Goal: Information Seeking & Learning: Learn about a topic

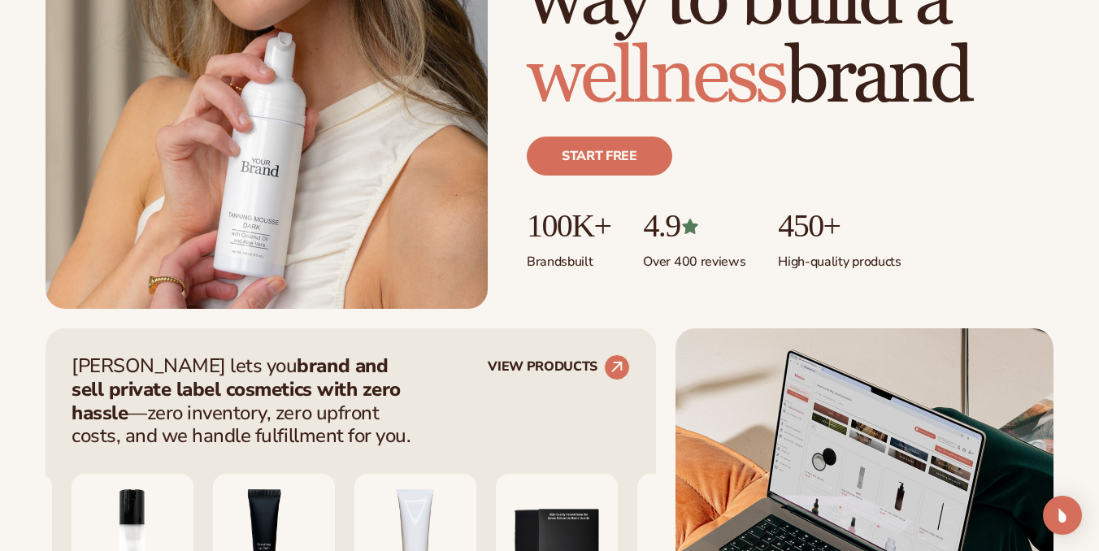
scroll to position [397, 0]
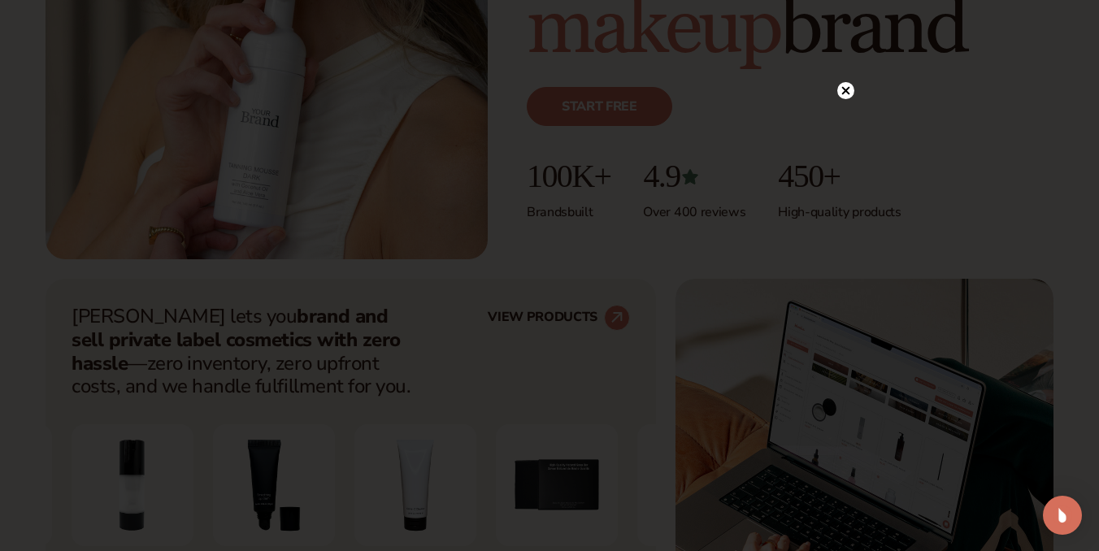
click at [841, 94] on circle at bounding box center [846, 90] width 17 height 17
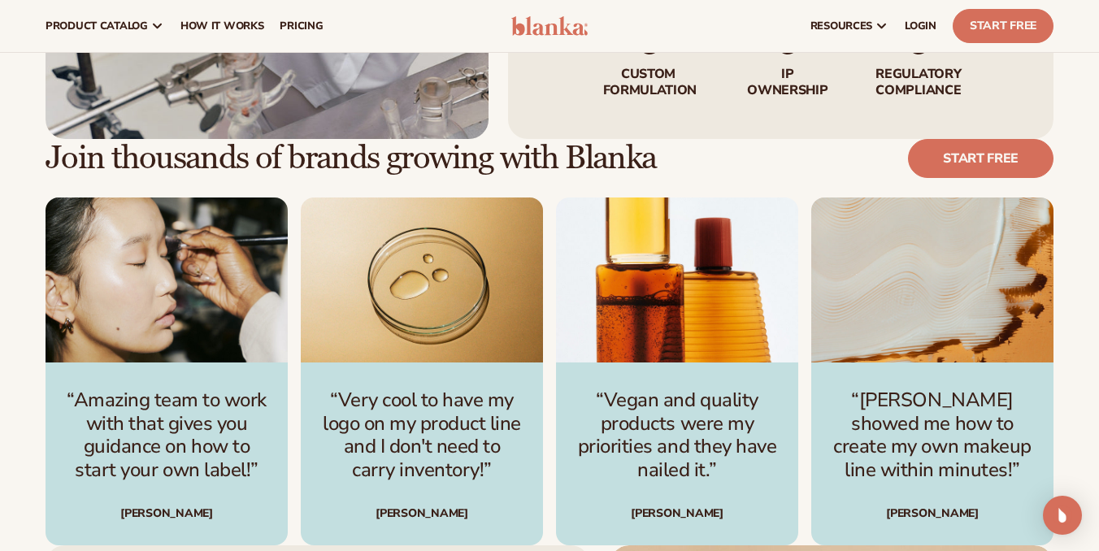
scroll to position [3611, 0]
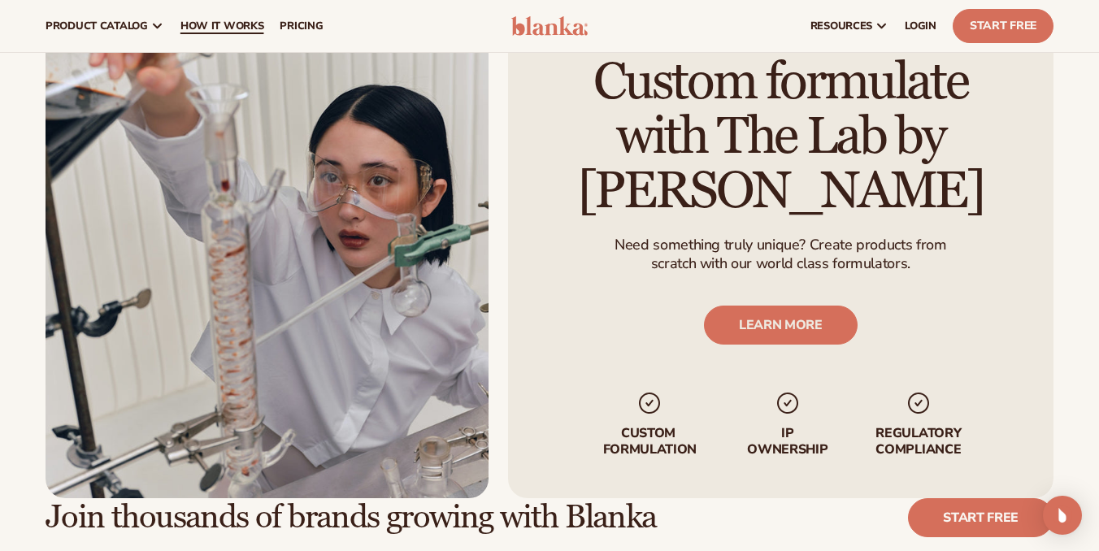
click at [246, 20] on span "How It Works" at bounding box center [223, 26] width 84 height 13
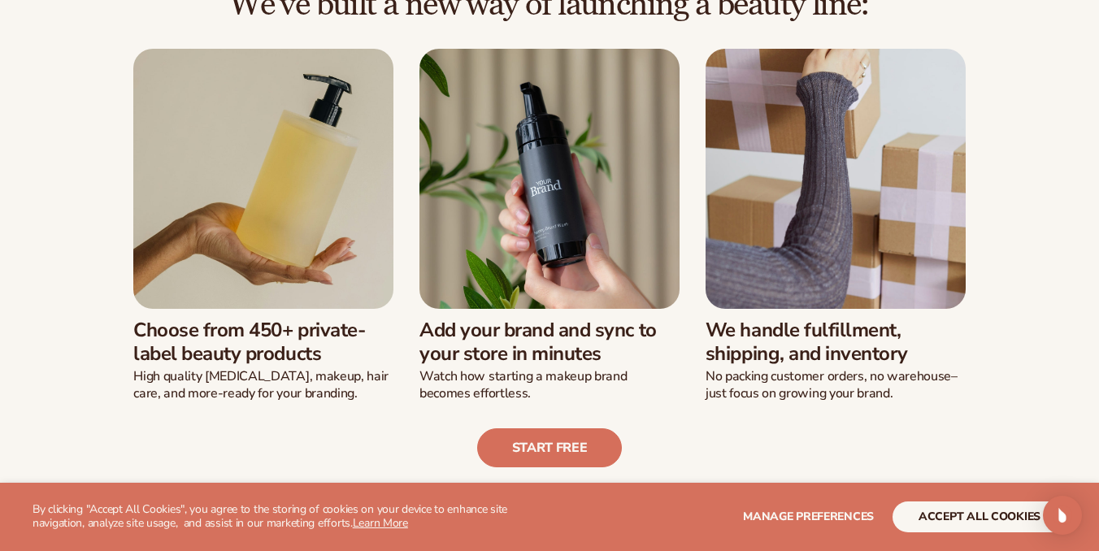
scroll to position [410, 0]
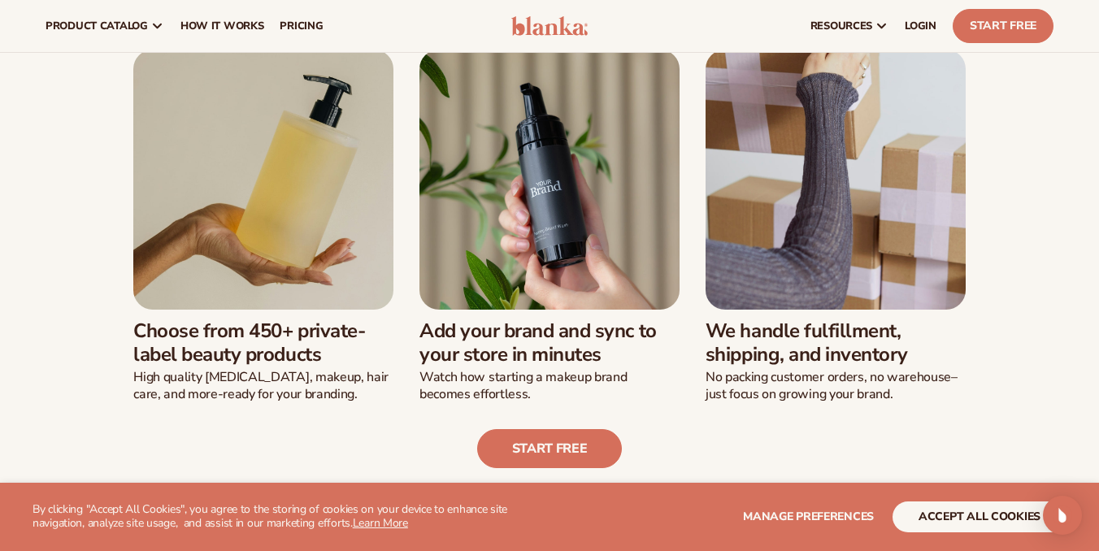
click at [297, 185] on img at bounding box center [263, 180] width 260 height 260
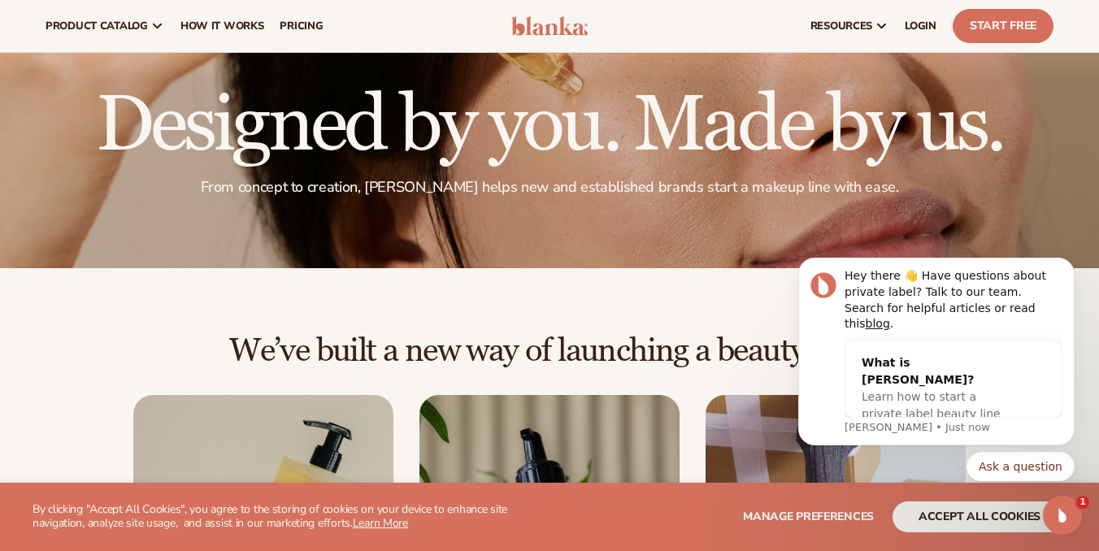
scroll to position [0, 0]
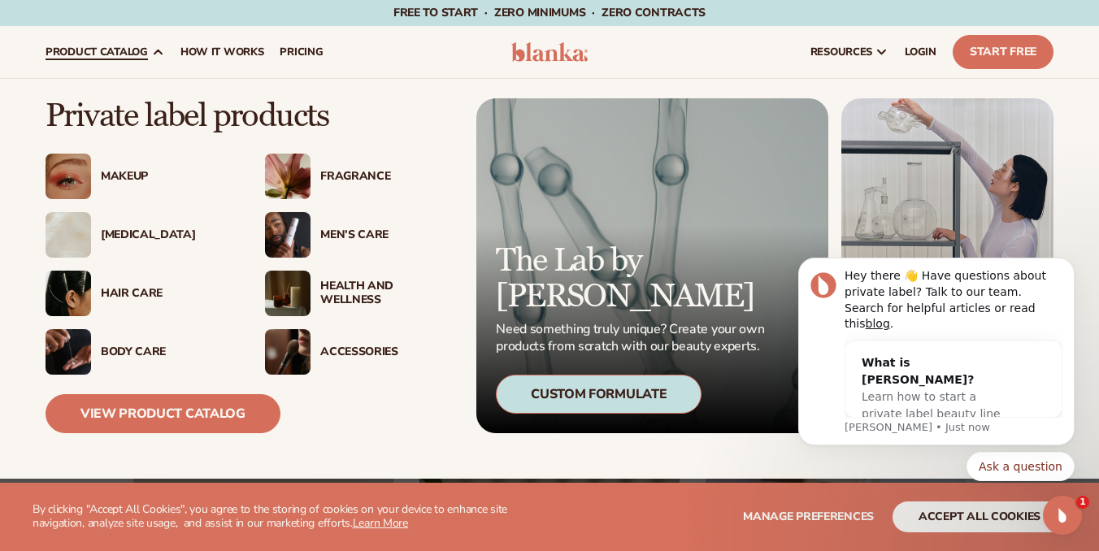
click at [155, 51] on icon at bounding box center [157, 52] width 13 height 13
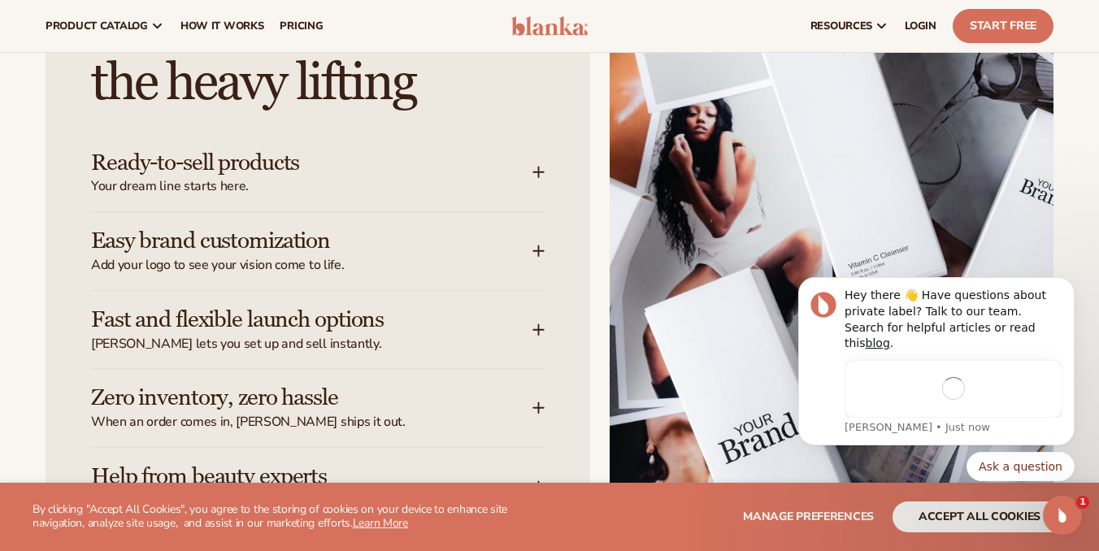
scroll to position [1880, 0]
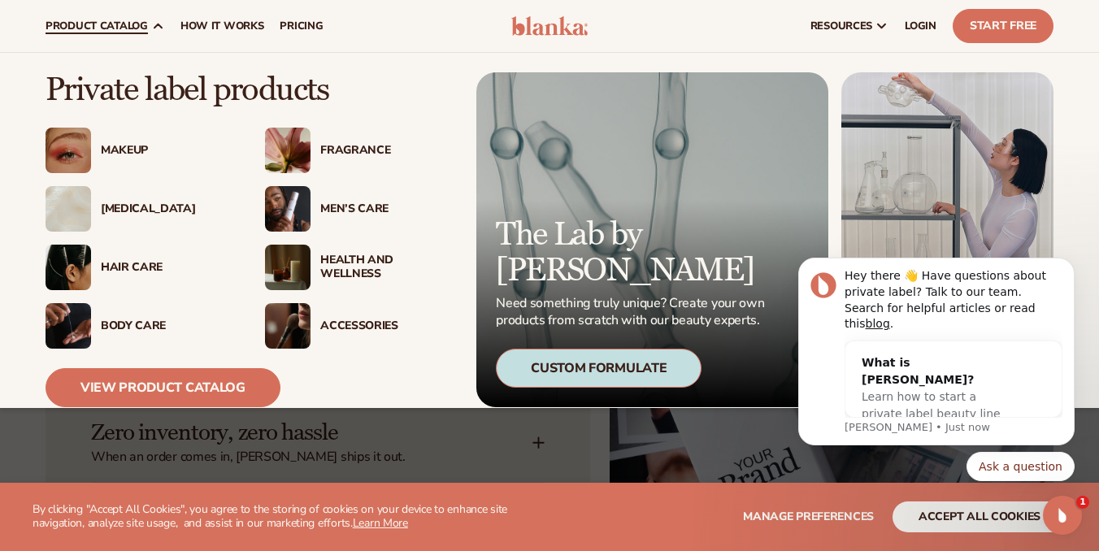
click at [295, 321] on img at bounding box center [288, 326] width 46 height 46
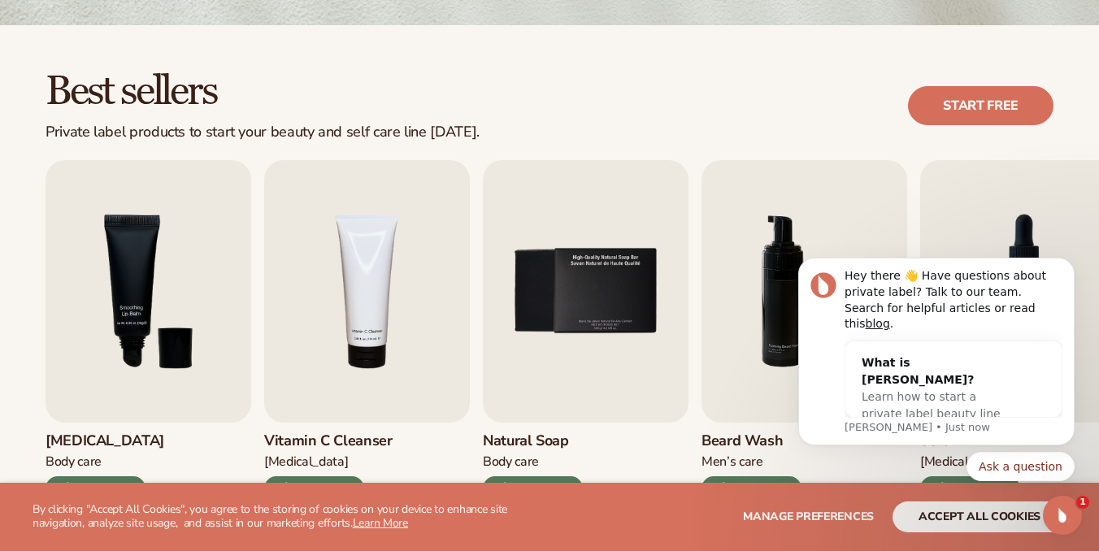
scroll to position [502, 0]
